Goal: Task Accomplishment & Management: Manage account settings

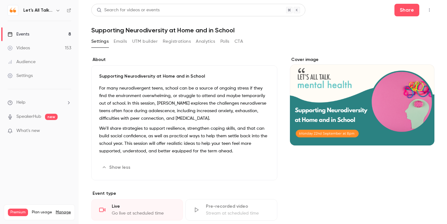
scroll to position [69, 0]
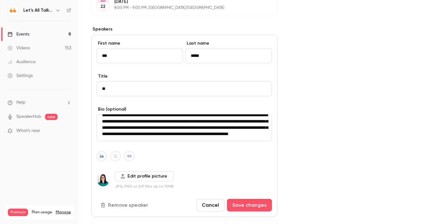
click at [27, 48] on div "Videos" at bounding box center [19, 48] width 22 height 6
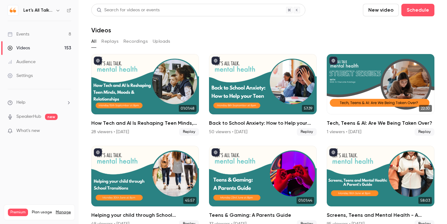
click at [36, 29] on link "Events 8" at bounding box center [39, 34] width 79 height 14
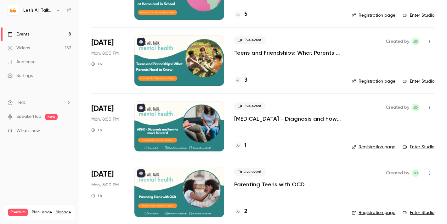
scroll to position [85, 0]
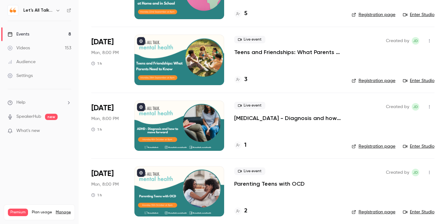
click at [298, 116] on p "[MEDICAL_DATA] - Diagnosis and how to move forward" at bounding box center [287, 119] width 107 height 8
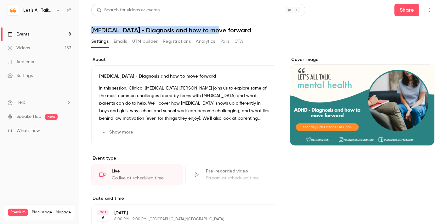
drag, startPoint x: 219, startPoint y: 30, endPoint x: 93, endPoint y: 29, distance: 126.2
click at [93, 29] on h1 "[MEDICAL_DATA] - Diagnosis and how to move forward" at bounding box center [262, 30] width 343 height 8
copy h1 "[MEDICAL_DATA] - Diagnosis and how to move forward"
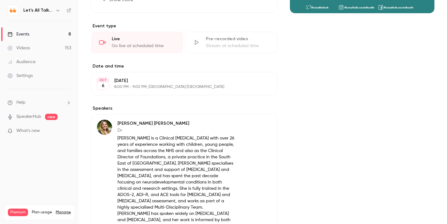
scroll to position [153, 0]
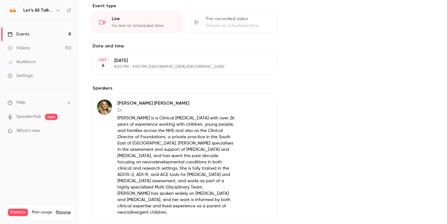
click at [183, 132] on p "[PERSON_NAME] is a Clinical [MEDICAL_DATA] with over 26 years of experience wor…" at bounding box center [176, 165] width 119 height 101
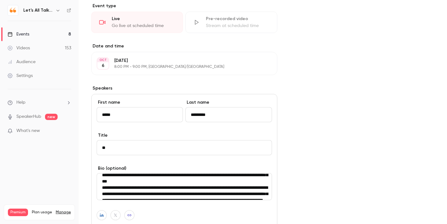
scroll to position [0, 0]
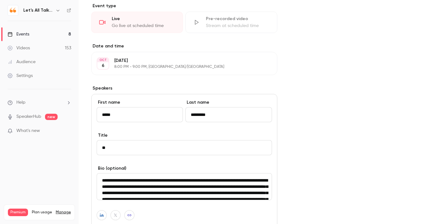
drag, startPoint x: 192, startPoint y: 181, endPoint x: 152, endPoint y: 180, distance: 40.0
click at [152, 180] on textarea "**********" at bounding box center [184, 186] width 175 height 27
click at [334, 147] on div "Cover image" at bounding box center [362, 114] width 144 height 421
click at [20, 32] on div "Events" at bounding box center [19, 34] width 22 height 6
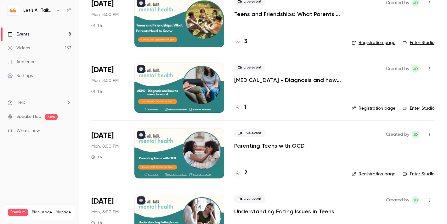
scroll to position [127, 0]
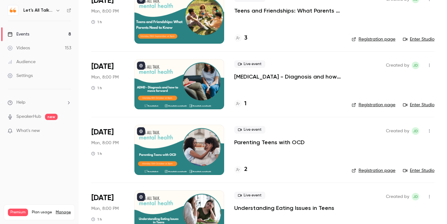
click at [196, 143] on div at bounding box center [179, 150] width 90 height 50
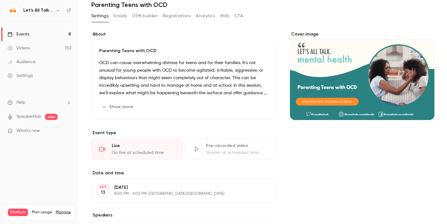
scroll to position [20, 0]
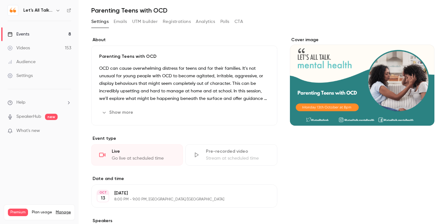
click at [379, 84] on div "Cover image" at bounding box center [362, 81] width 144 height 89
click at [0, 0] on input "Cover image" at bounding box center [0, 0] width 0 height 0
click at [26, 36] on div "Events" at bounding box center [19, 34] width 22 height 6
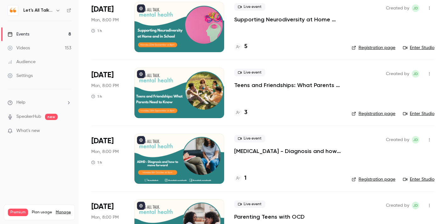
scroll to position [109, 0]
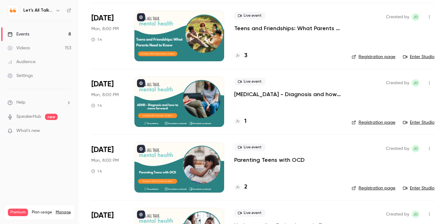
click at [205, 98] on div at bounding box center [179, 102] width 90 height 50
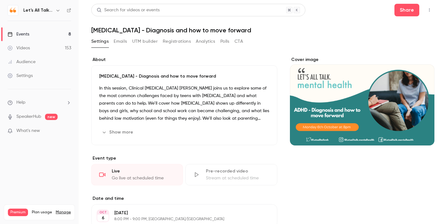
click at [25, 32] on div "Events" at bounding box center [19, 34] width 22 height 6
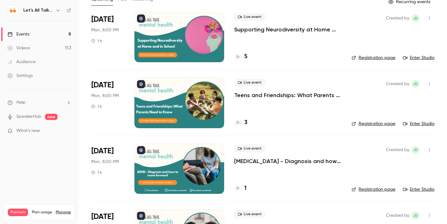
scroll to position [102, 0]
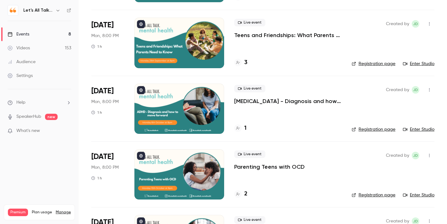
click at [200, 181] on div at bounding box center [179, 174] width 90 height 50
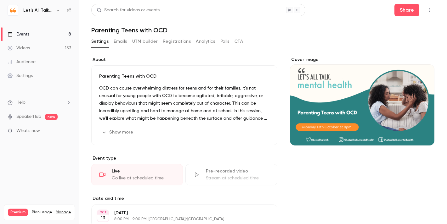
click at [30, 35] on link "Events 8" at bounding box center [39, 34] width 79 height 14
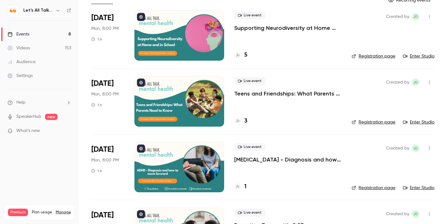
scroll to position [114, 0]
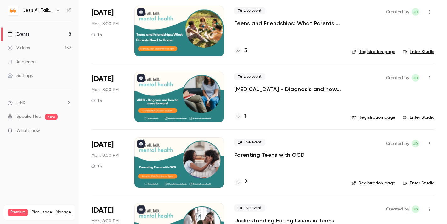
click at [276, 86] on p "[MEDICAL_DATA] - Diagnosis and how to move forward" at bounding box center [287, 90] width 107 height 8
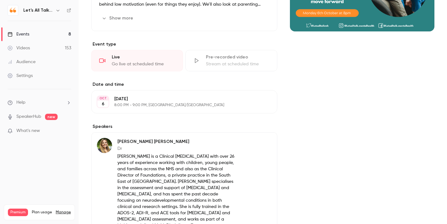
click at [27, 35] on div "Events" at bounding box center [19, 34] width 22 height 6
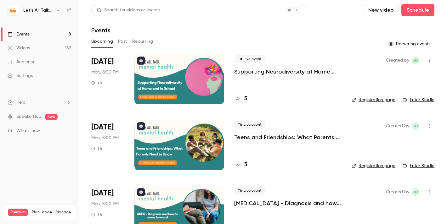
scroll to position [178, 0]
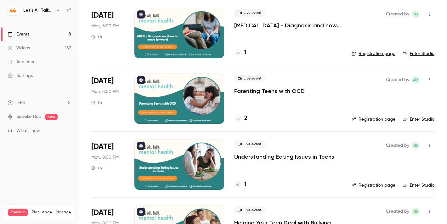
click at [193, 179] on div at bounding box center [179, 164] width 90 height 50
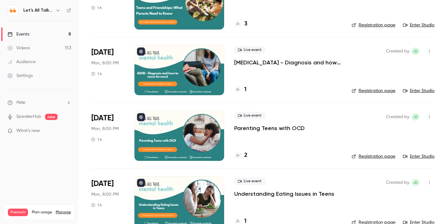
scroll to position [145, 0]
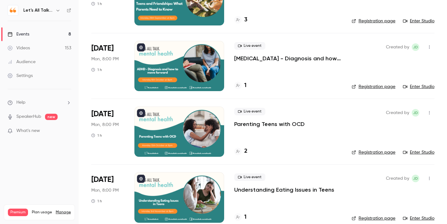
click at [203, 137] on div at bounding box center [179, 132] width 90 height 50
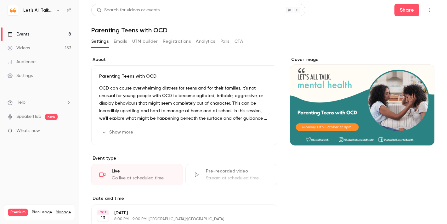
scroll to position [101, 0]
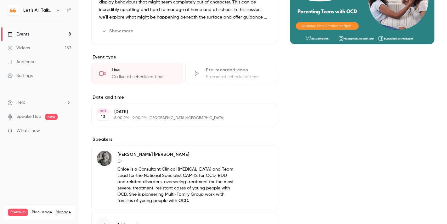
click at [190, 174] on p "Chloë is a Consultant Clinical [MEDICAL_DATA] and Team Lead for the National Sp…" at bounding box center [176, 185] width 119 height 38
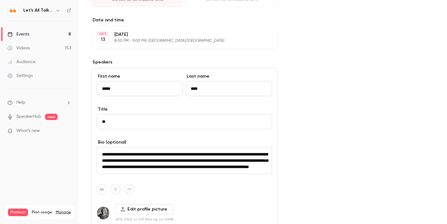
scroll to position [189, 0]
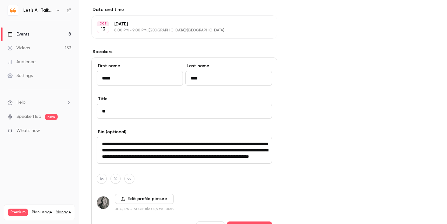
drag, startPoint x: 113, startPoint y: 144, endPoint x: 100, endPoint y: 144, distance: 13.5
click at [100, 144] on textarea "**********" at bounding box center [184, 150] width 175 height 27
drag, startPoint x: 145, startPoint y: 143, endPoint x: 124, endPoint y: 144, distance: 21.1
click at [124, 144] on textarea "**********" at bounding box center [184, 150] width 175 height 27
click at [308, 124] on div "Cover image" at bounding box center [362, 78] width 144 height 421
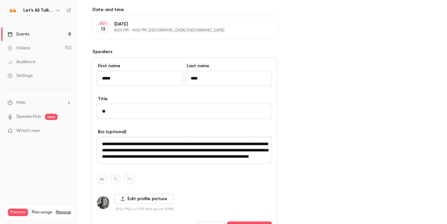
click at [30, 32] on link "Events 8" at bounding box center [39, 34] width 79 height 14
